Goal: Task Accomplishment & Management: Use online tool/utility

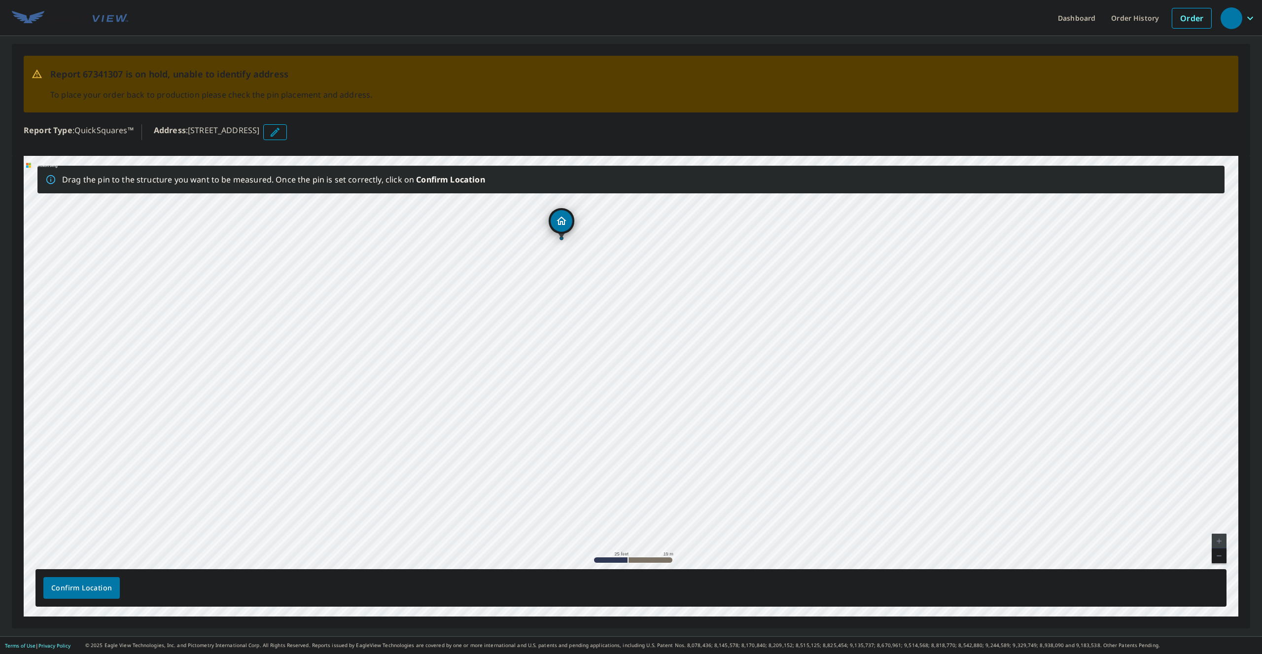
drag, startPoint x: 640, startPoint y: 405, endPoint x: 569, endPoint y: 259, distance: 162.5
click at [569, 259] on div "[STREET_ADDRESS]" at bounding box center [631, 386] width 1214 height 460
drag, startPoint x: 630, startPoint y: 404, endPoint x: 671, endPoint y: 379, distance: 48.0
click at [671, 379] on div "101 S Main St Beacon Falls, CT 06403" at bounding box center [631, 386] width 1214 height 460
drag, startPoint x: 671, startPoint y: 379, endPoint x: 714, endPoint y: 481, distance: 111.3
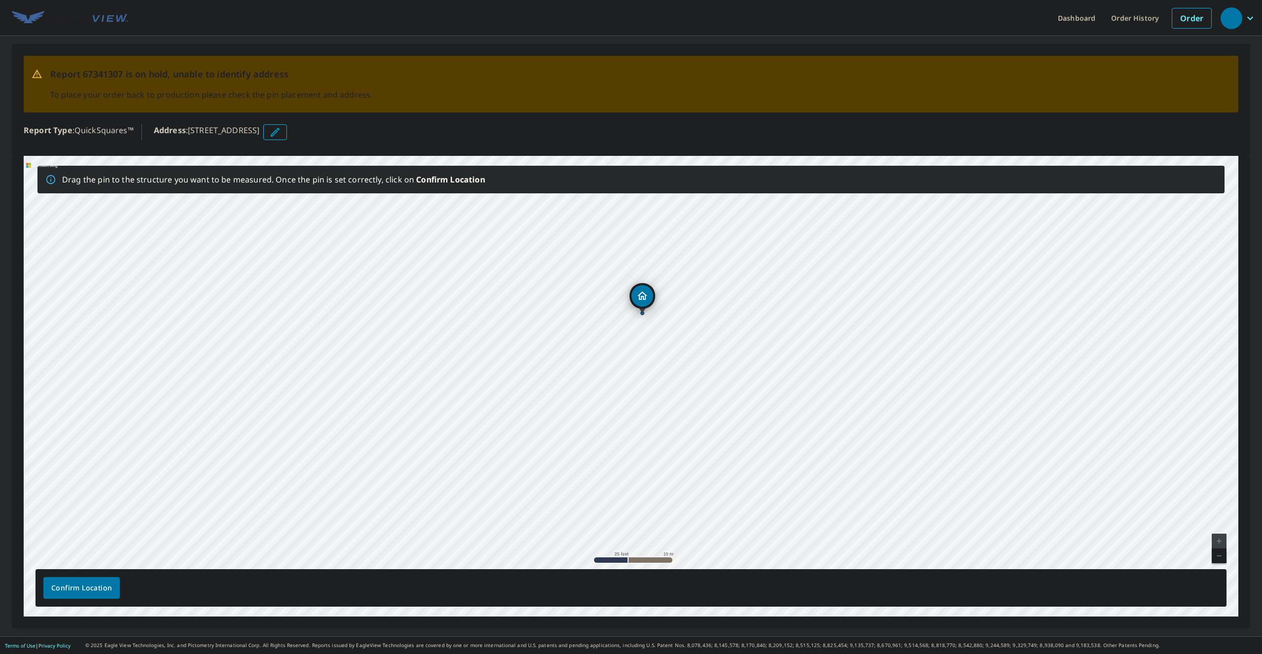
click at [714, 482] on div "101 S Main St Beacon Falls, CT 06403" at bounding box center [631, 386] width 1214 height 460
click at [1220, 558] on link "Current Level 20, Zoom Out" at bounding box center [1218, 555] width 15 height 15
click at [1220, 558] on link "Current Level 19, Zoom Out" at bounding box center [1218, 555] width 15 height 15
drag, startPoint x: 679, startPoint y: 389, endPoint x: 740, endPoint y: 381, distance: 61.1
click at [740, 381] on div "101 S Main St Beacon Falls, CT 06403" at bounding box center [631, 386] width 1214 height 460
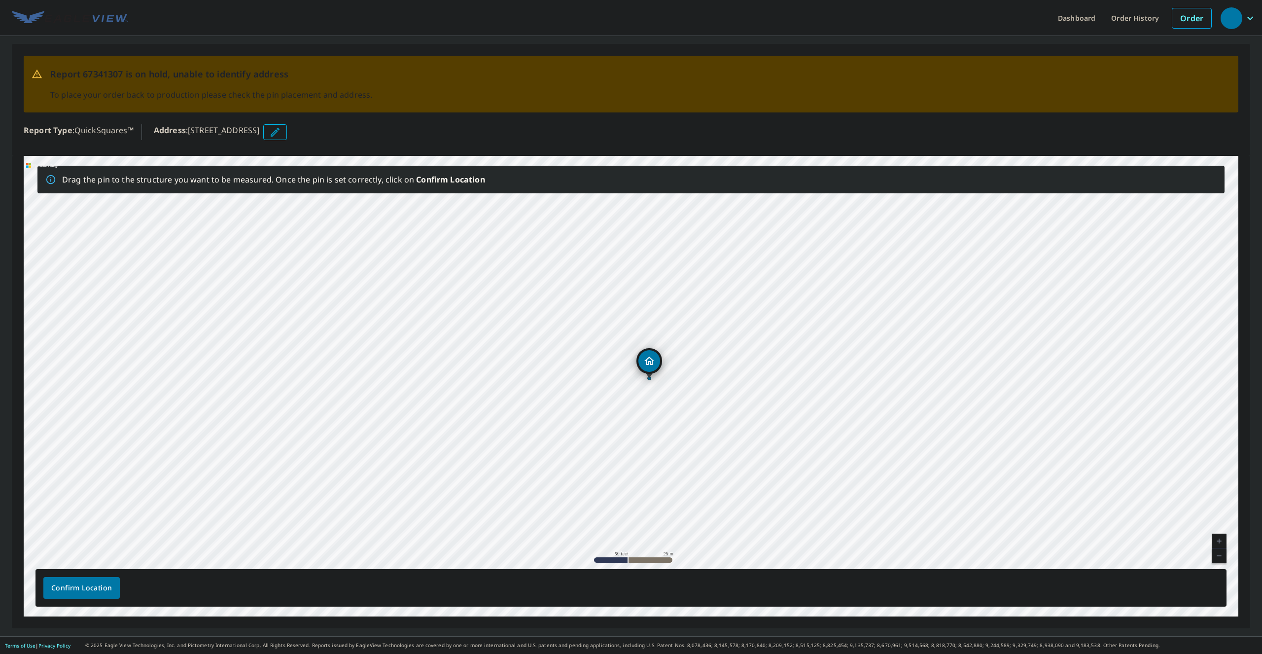
drag, startPoint x: 632, startPoint y: 280, endPoint x: 632, endPoint y: 321, distance: 40.9
click at [632, 321] on div "101 S Main St Beacon Falls, CT 06403" at bounding box center [631, 386] width 1214 height 460
click at [287, 134] on button "button" at bounding box center [275, 132] width 24 height 16
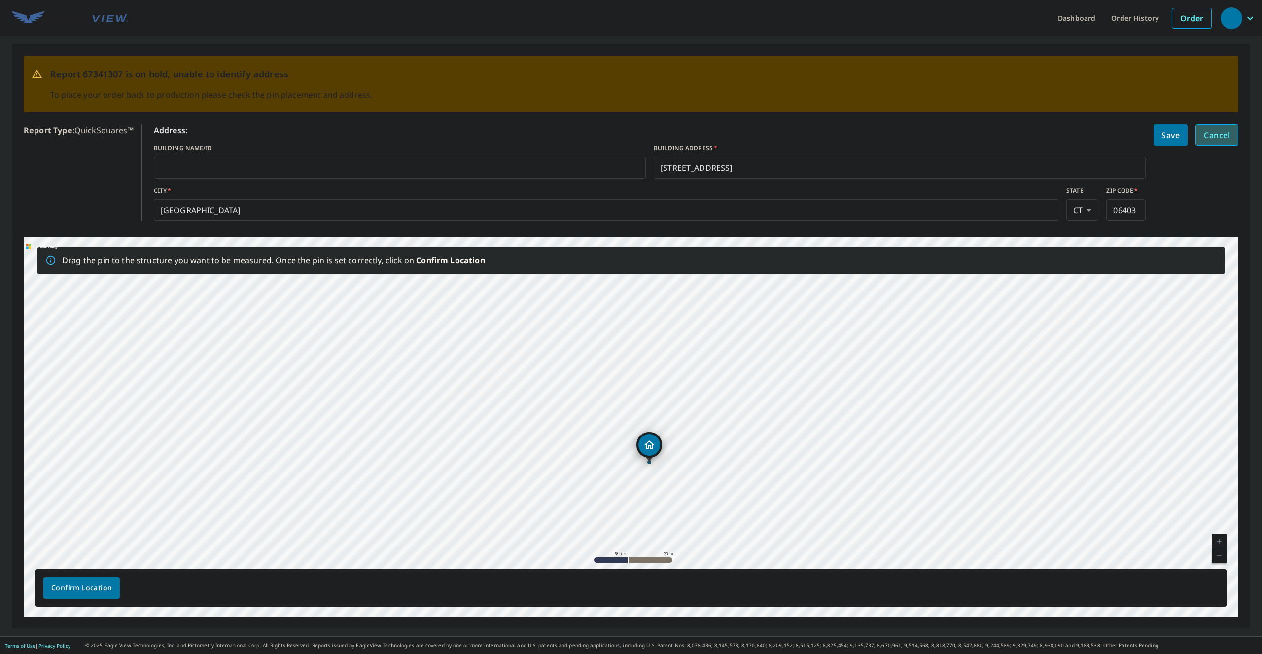
click at [1224, 141] on span "Cancel" at bounding box center [1217, 135] width 26 height 14
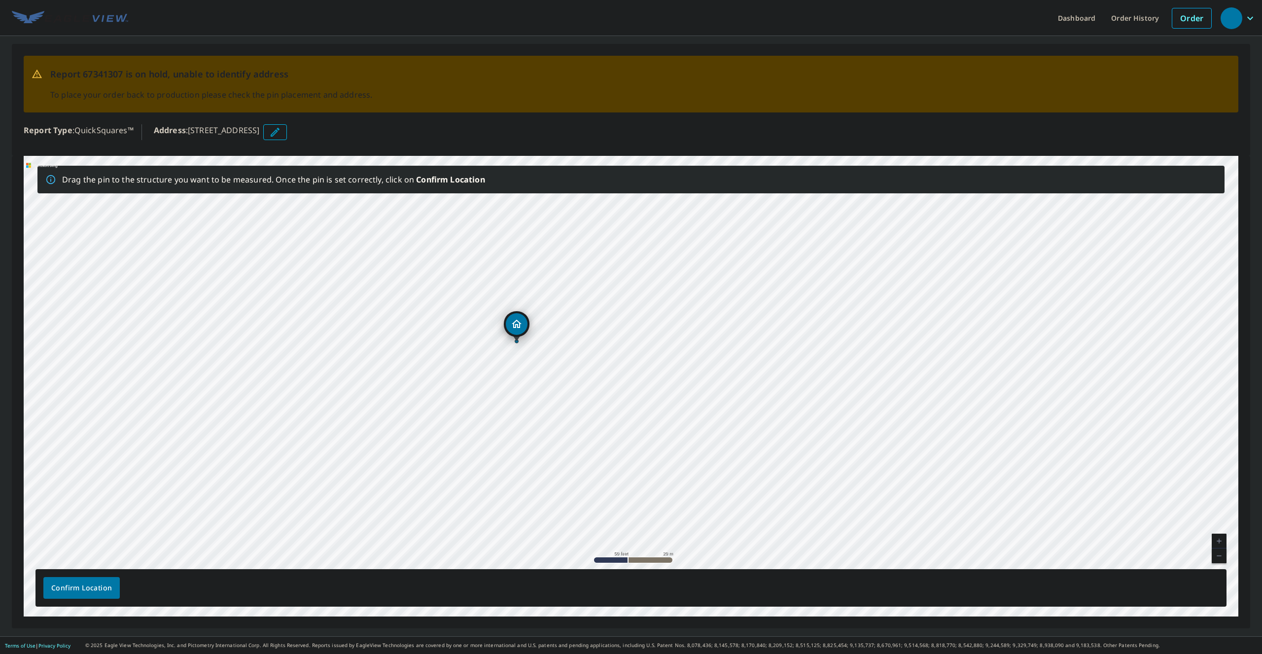
click at [810, 345] on div "101 S Main St Beacon Falls, CT 06403" at bounding box center [631, 386] width 1214 height 460
drag, startPoint x: 592, startPoint y: 366, endPoint x: 758, endPoint y: 356, distance: 165.9
click at [758, 356] on div "101 S Main St Beacon Falls, CT 06403" at bounding box center [631, 386] width 1214 height 460
drag, startPoint x: 692, startPoint y: 333, endPoint x: 692, endPoint y: 342, distance: 8.9
click at [692, 342] on div "101 S Main St Beacon Falls, CT 06403" at bounding box center [631, 386] width 1214 height 460
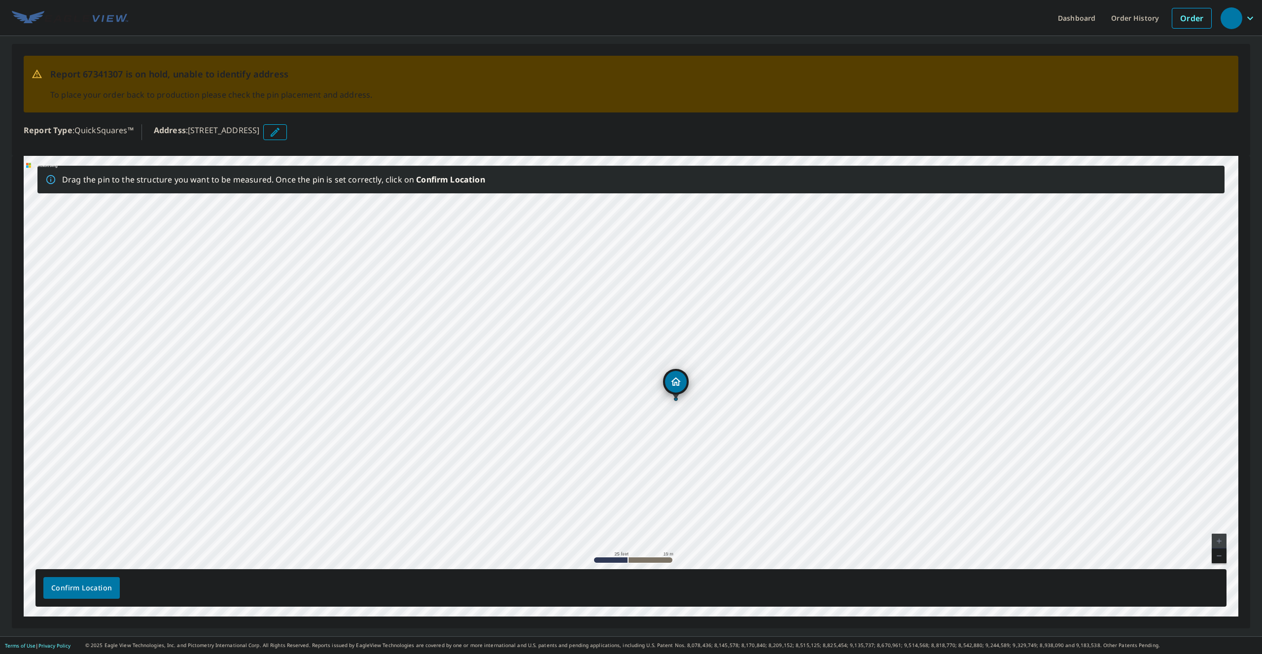
drag, startPoint x: 622, startPoint y: 326, endPoint x: 625, endPoint y: 385, distance: 59.7
click at [625, 385] on div "101 S Main St Beacon Falls, CT 06403" at bounding box center [631, 386] width 1214 height 460
drag, startPoint x: 678, startPoint y: 382, endPoint x: 665, endPoint y: 332, distance: 51.8
click at [665, 332] on div "101 S Main St Beacon Falls, CT 06403" at bounding box center [631, 386] width 1214 height 460
drag, startPoint x: 567, startPoint y: 274, endPoint x: 600, endPoint y: 241, distance: 46.7
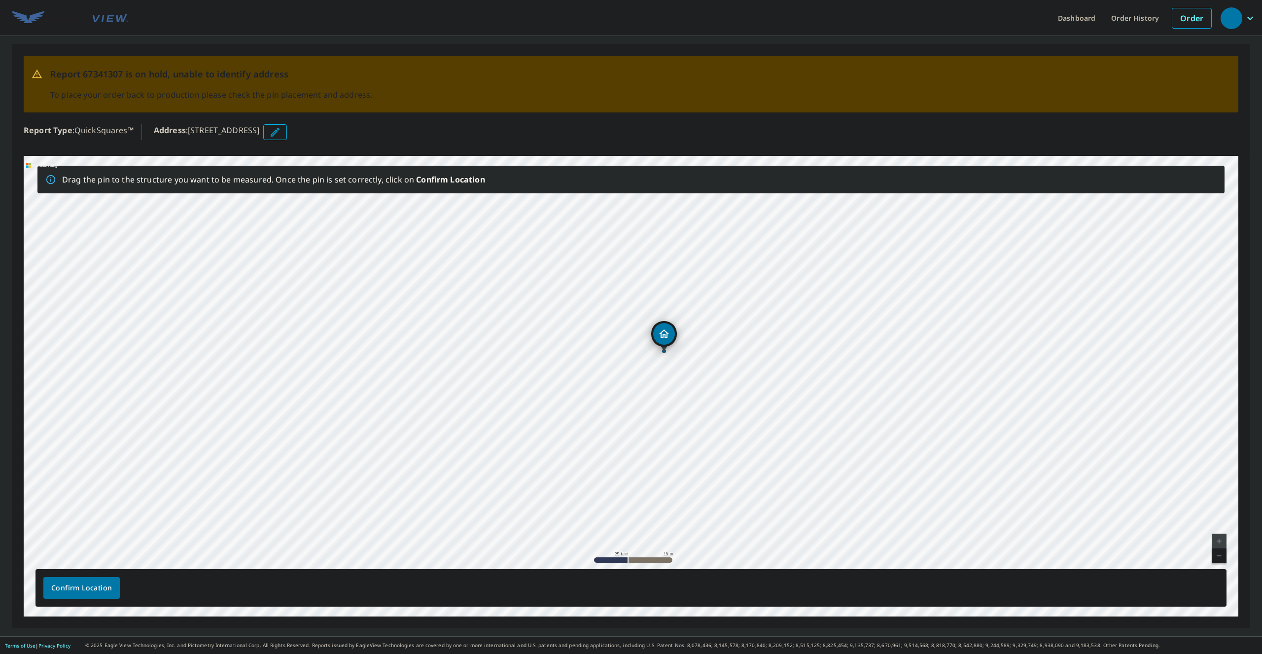
click at [600, 241] on div "101 S Main St Beacon Falls, CT 06403" at bounding box center [631, 386] width 1214 height 460
click at [110, 585] on span "Confirm Location" at bounding box center [81, 588] width 61 height 12
